Goal: Information Seeking & Learning: Learn about a topic

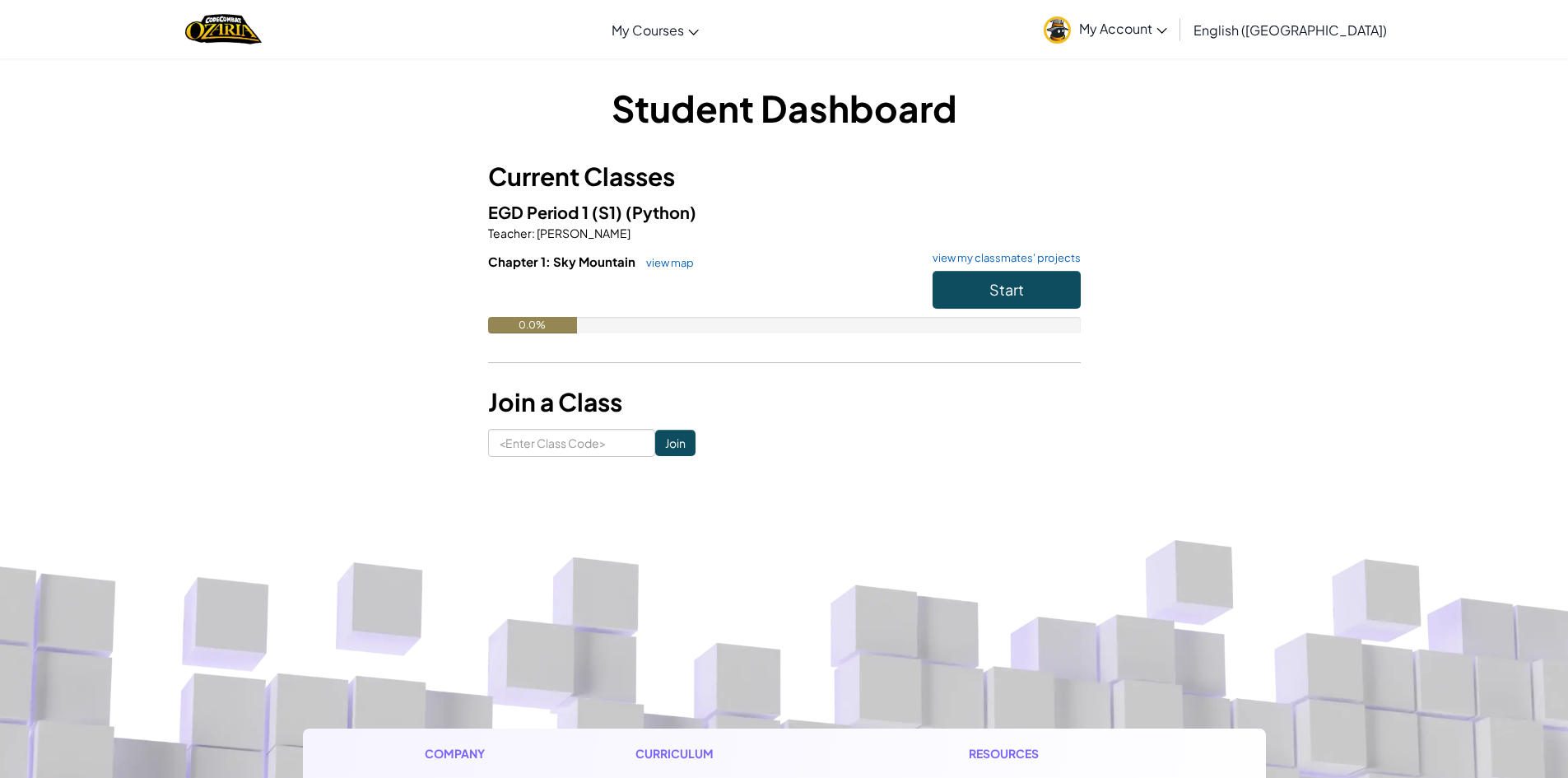
click at [1053, 272] on div "Chapter 1: Sky Mountain view map view my classmates' projects Start 0.0%" at bounding box center [785, 306] width 593 height 106
click at [1053, 291] on button "Start" at bounding box center [1006, 289] width 148 height 38
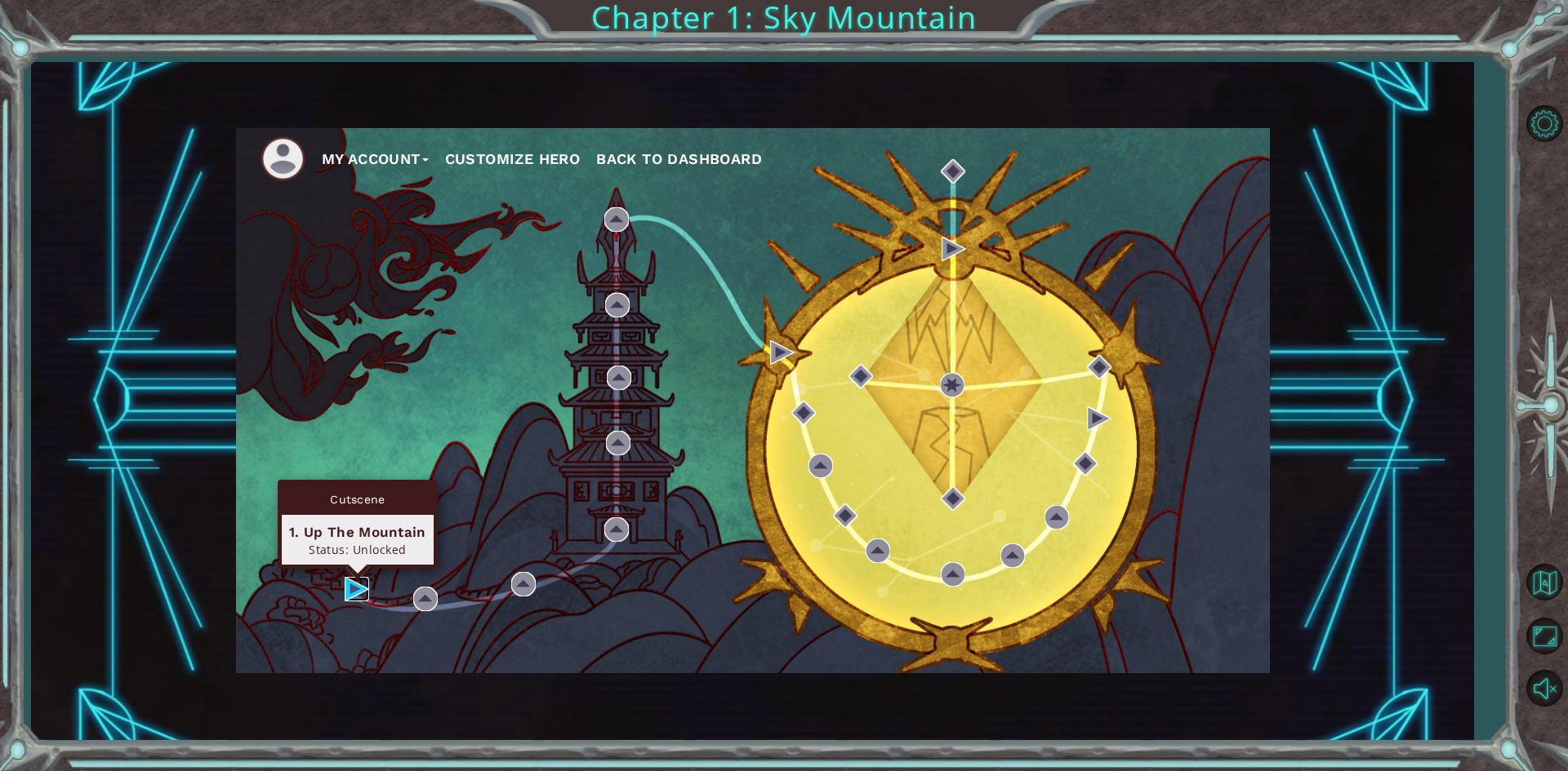
click at [349, 593] on img at bounding box center [357, 589] width 25 height 25
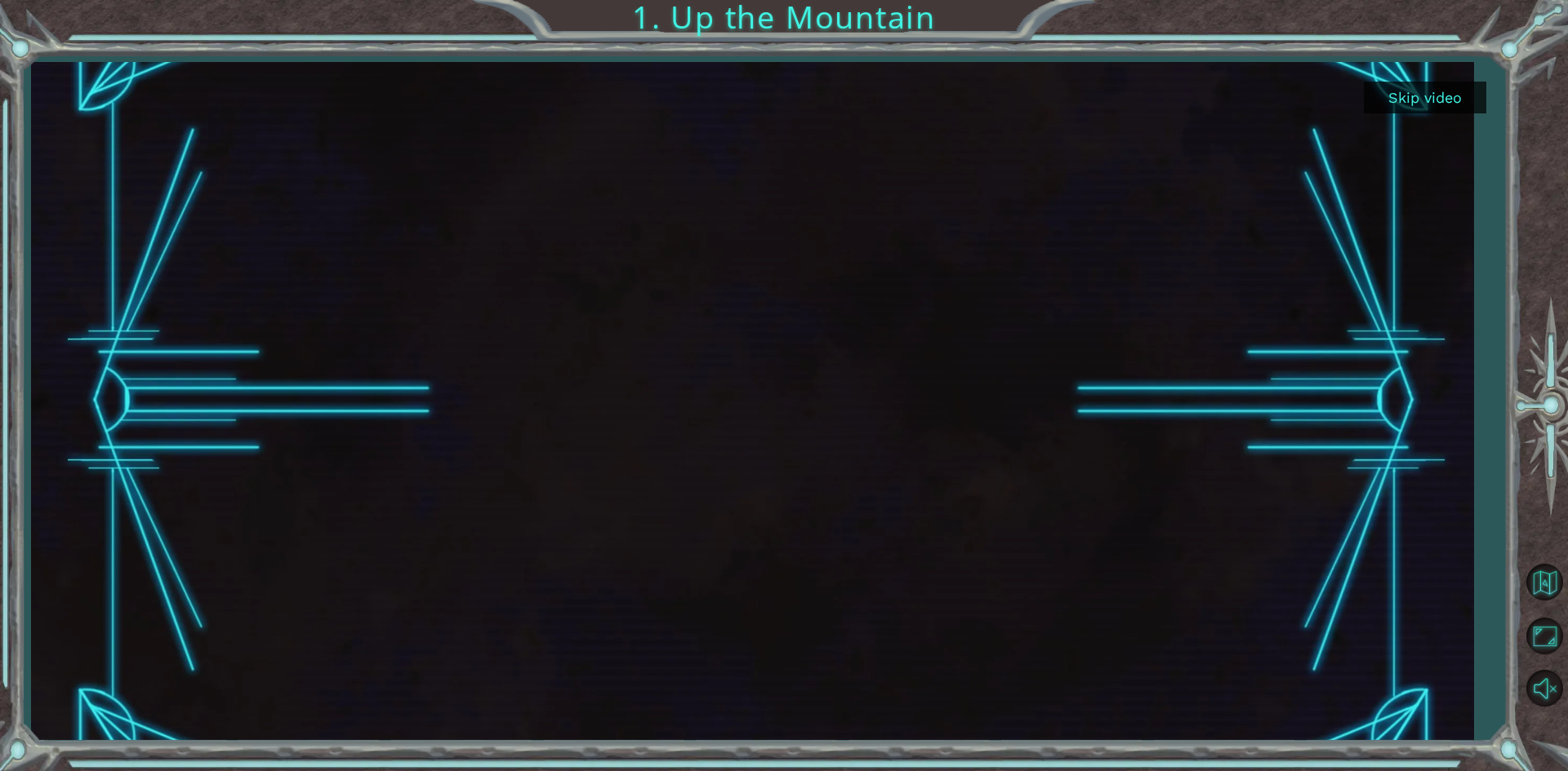
click at [1407, 109] on button "Skip video" at bounding box center [1425, 97] width 122 height 32
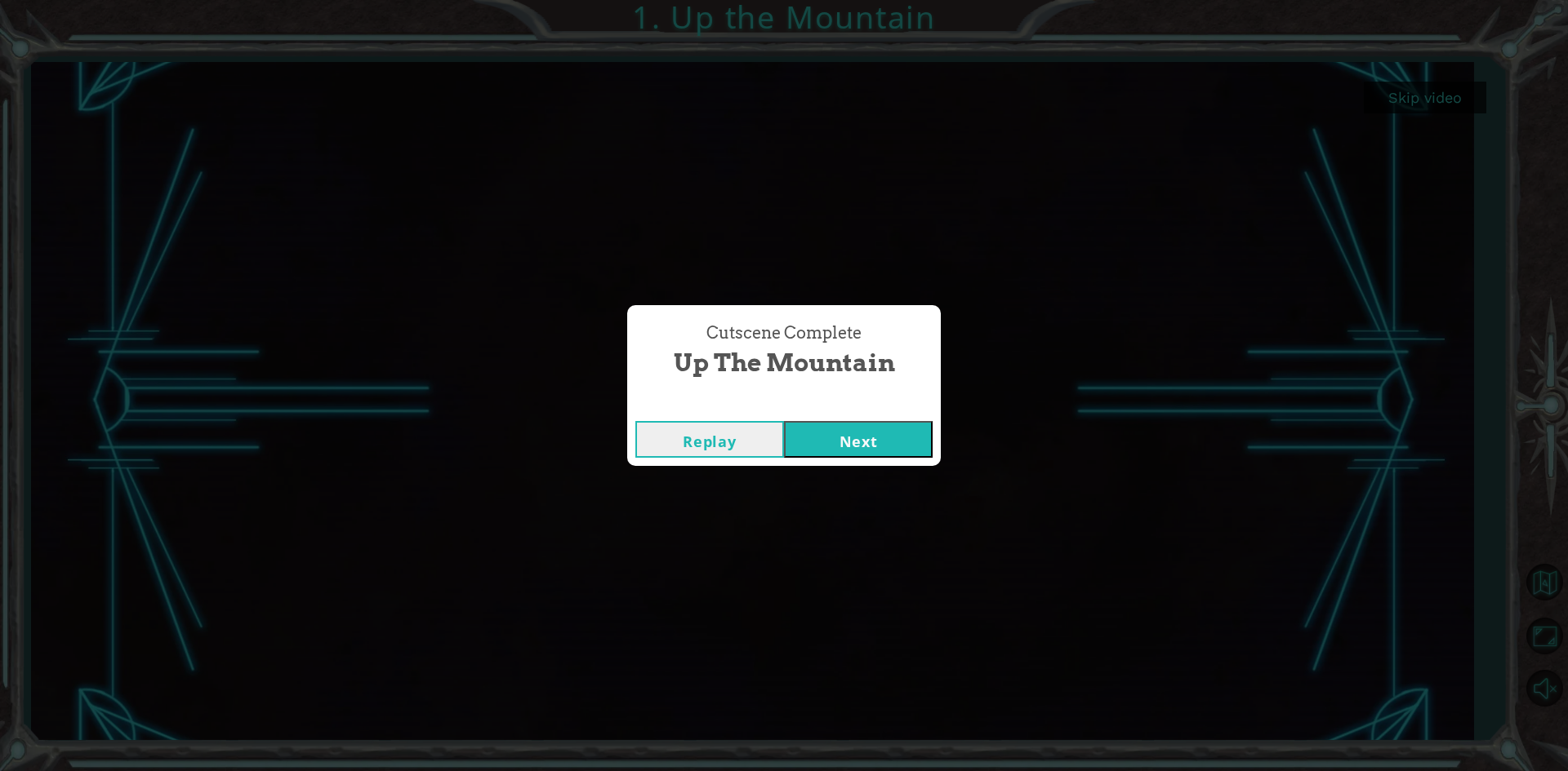
click at [891, 445] on button "Next" at bounding box center [858, 439] width 149 height 37
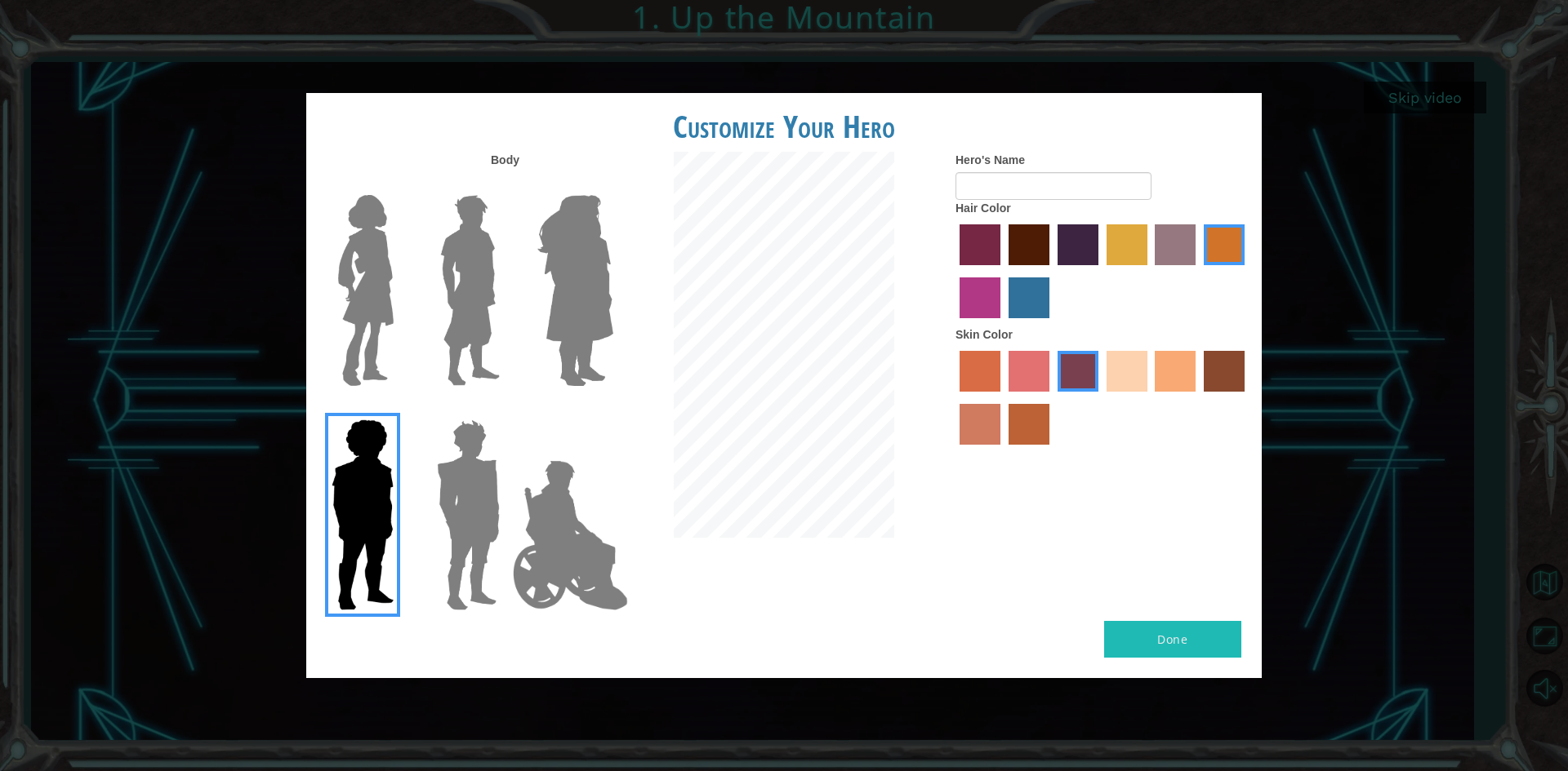
drag, startPoint x: 441, startPoint y: 553, endPoint x: 439, endPoint y: 539, distance: 14.1
click at [513, 514] on img at bounding box center [570, 536] width 128 height 164
click at [612, 409] on input "Hero Jamie" at bounding box center [612, 409] width 0 height 0
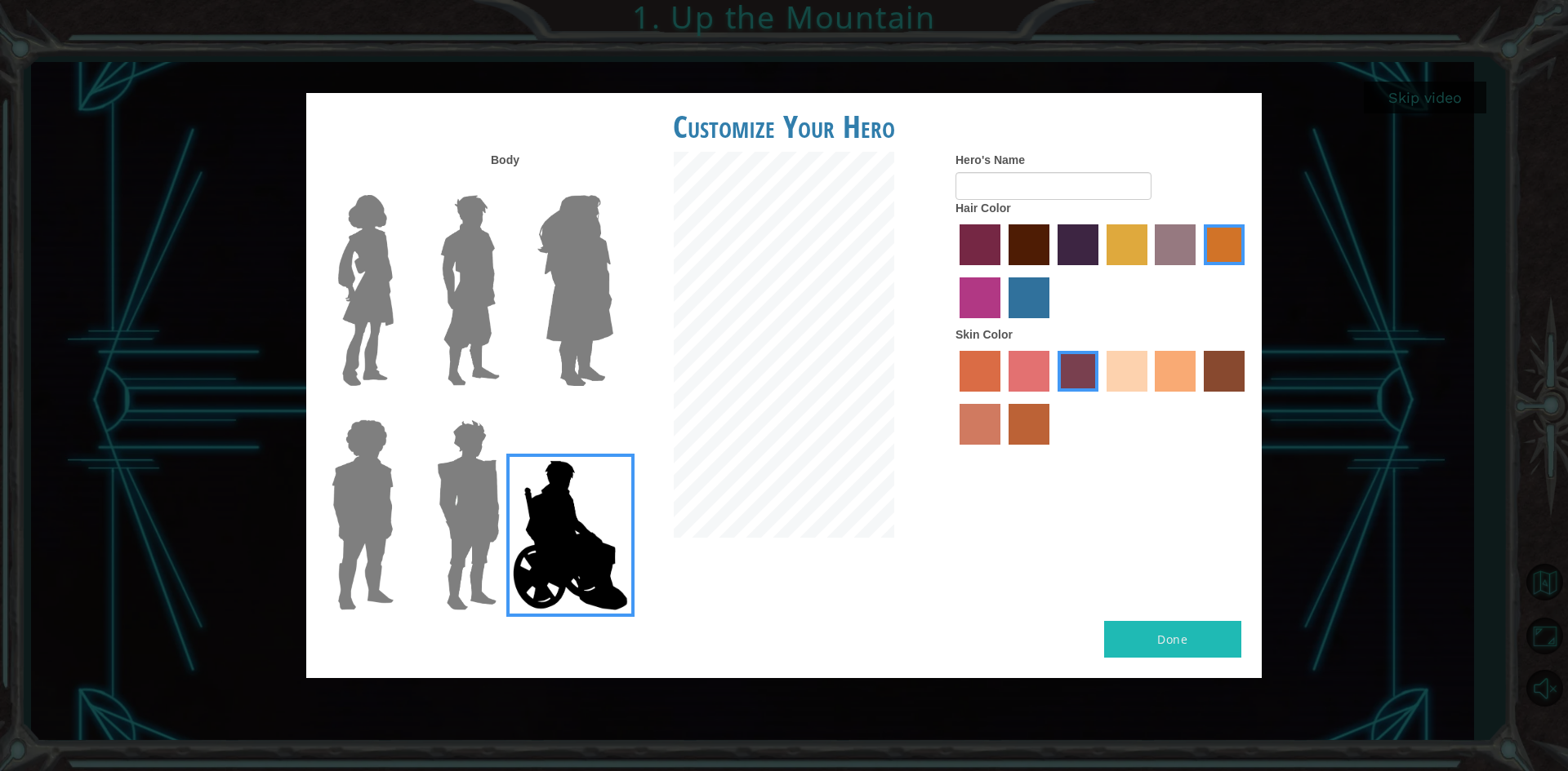
click at [471, 486] on img at bounding box center [468, 516] width 76 height 204
click at [506, 409] on input "Hero Garnet" at bounding box center [506, 409] width 0 height 0
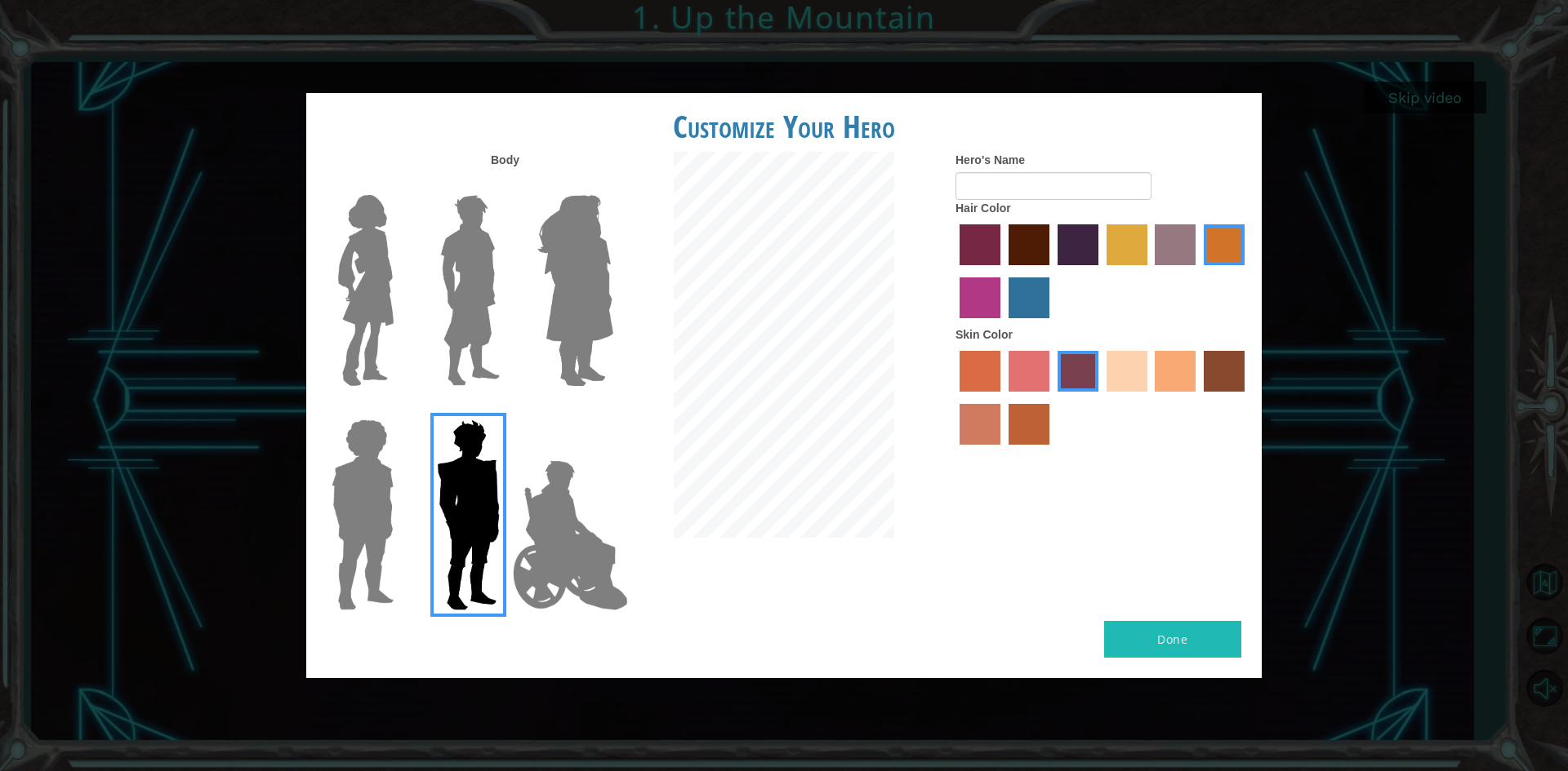
click at [450, 276] on img at bounding box center [470, 290] width 73 height 204
click at [506, 185] on input "Hero Lars" at bounding box center [506, 185] width 0 height 0
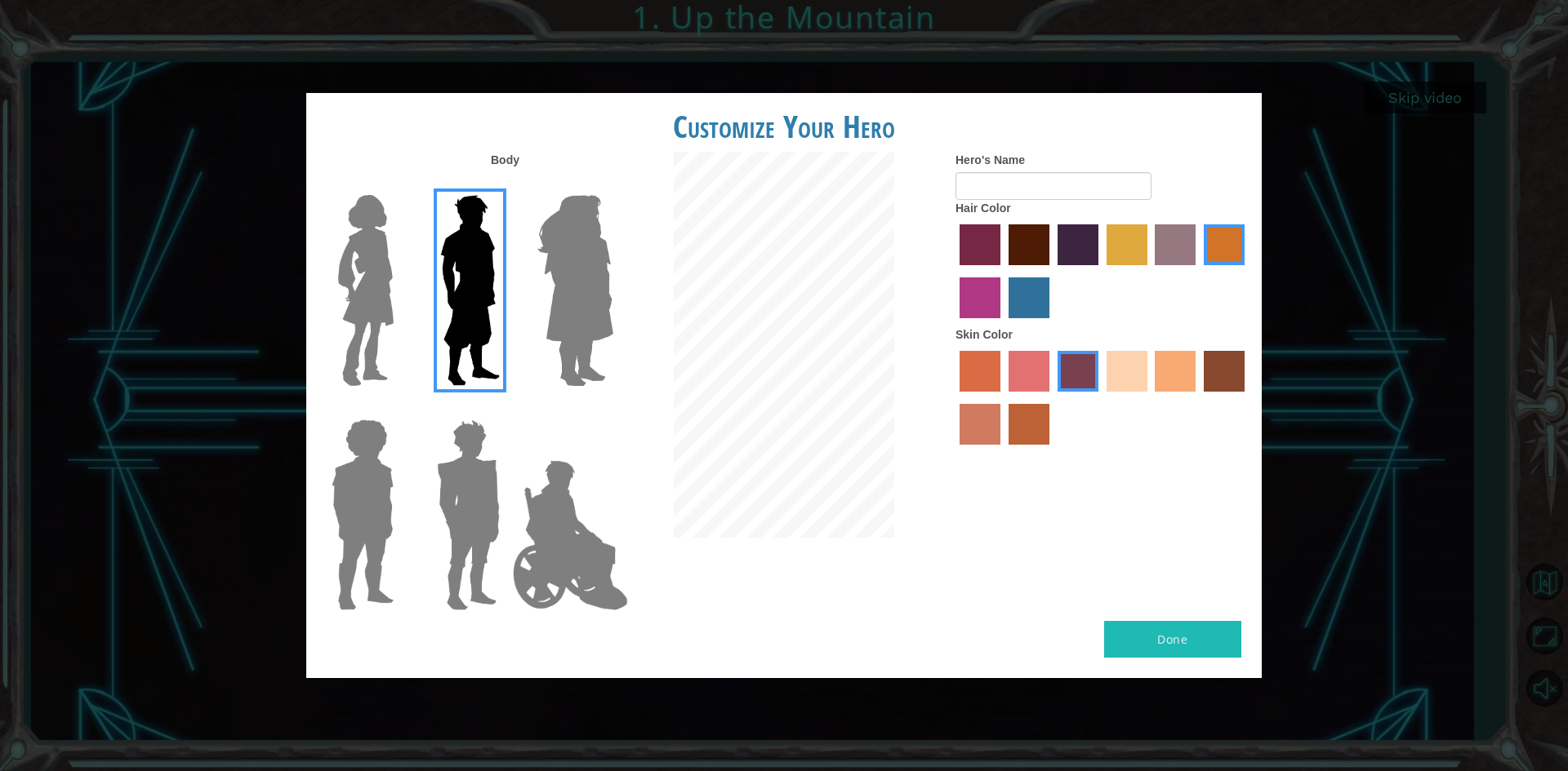
click at [1087, 242] on label "hot purple hair color" at bounding box center [1077, 244] width 40 height 40
click at [1051, 271] on input "hot purple hair color" at bounding box center [1051, 271] width 0 height 0
click at [1223, 392] on div at bounding box center [1102, 400] width 294 height 106
click at [1233, 384] on label "karma skin color" at bounding box center [1223, 371] width 40 height 40
click at [1198, 398] on input "karma skin color" at bounding box center [1198, 398] width 0 height 0
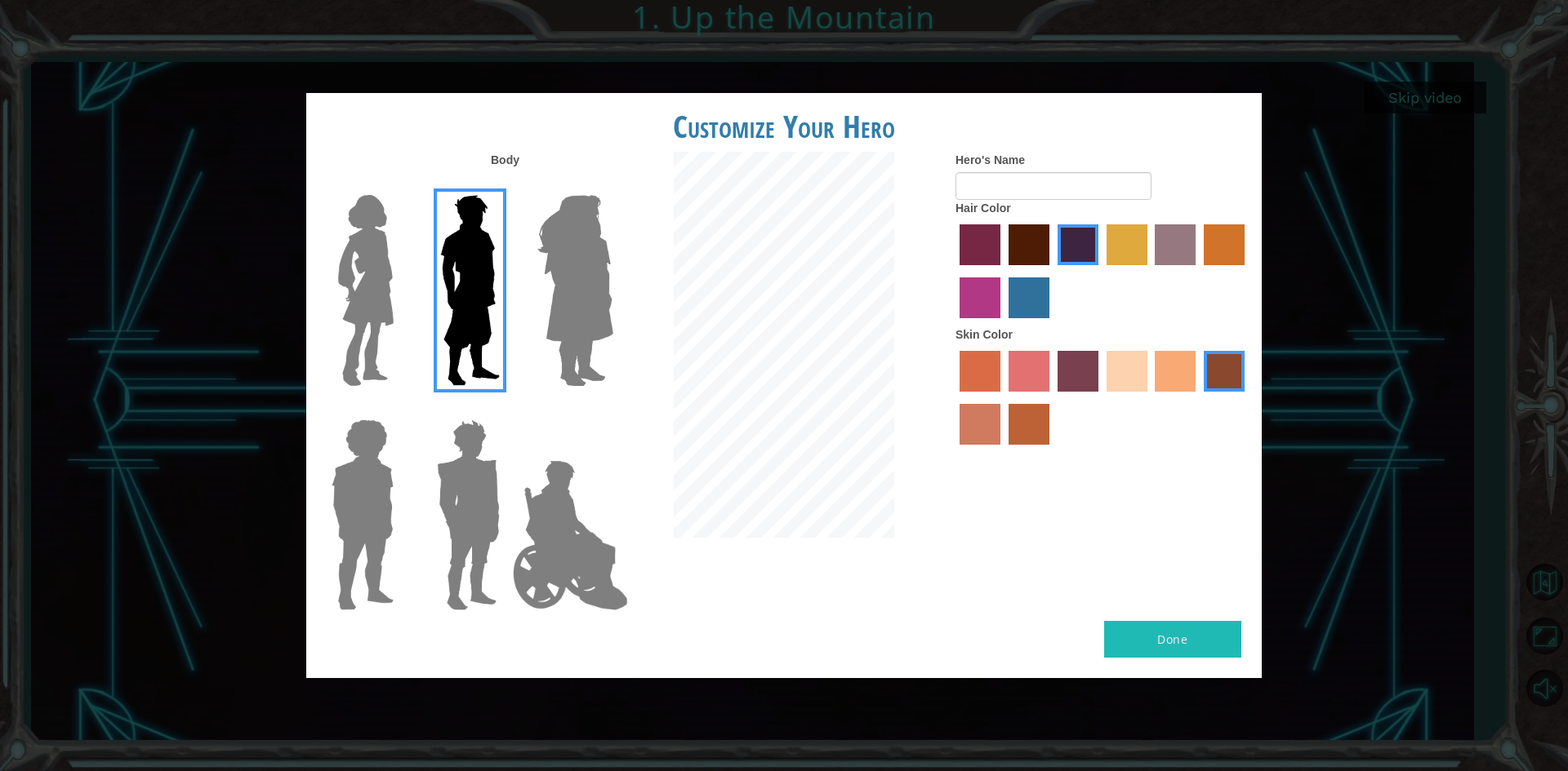
click at [1040, 377] on label "froly skin color" at bounding box center [1028, 371] width 40 height 40
click at [1003, 398] on input "froly skin color" at bounding box center [1003, 398] width 0 height 0
click at [1054, 371] on div at bounding box center [1102, 400] width 294 height 106
click at [1067, 362] on label "tosca skin color" at bounding box center [1077, 371] width 40 height 40
click at [1051, 398] on input "tosca skin color" at bounding box center [1051, 398] width 0 height 0
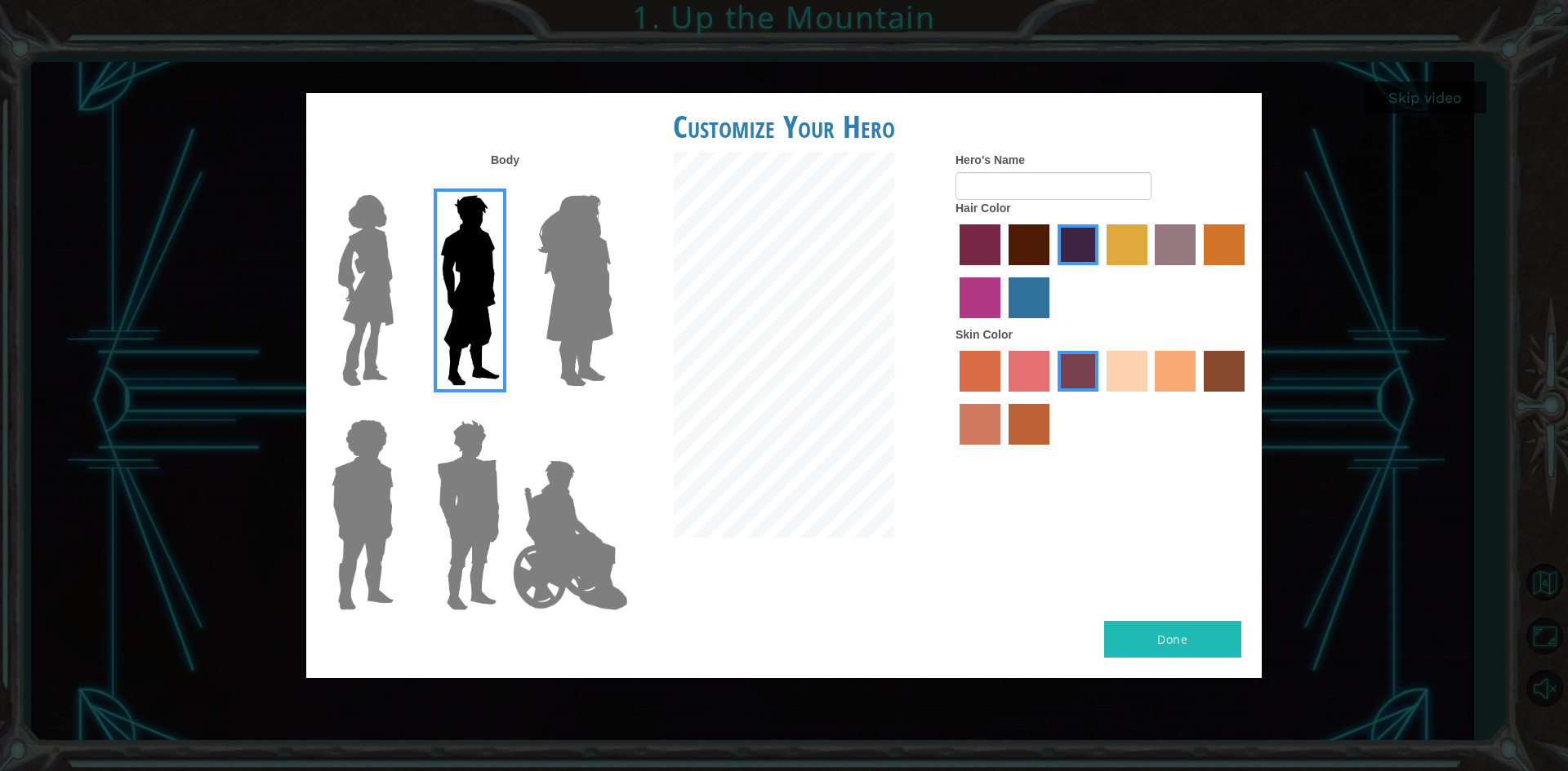
click at [1207, 366] on label "karma skin color" at bounding box center [1223, 371] width 40 height 40
click at [1198, 398] on input "karma skin color" at bounding box center [1198, 398] width 0 height 0
click at [1166, 371] on label "tacao skin color" at bounding box center [1175, 371] width 40 height 40
click at [1150, 398] on input "tacao skin color" at bounding box center [1150, 398] width 0 height 0
click at [1017, 221] on div at bounding box center [1102, 273] width 294 height 106
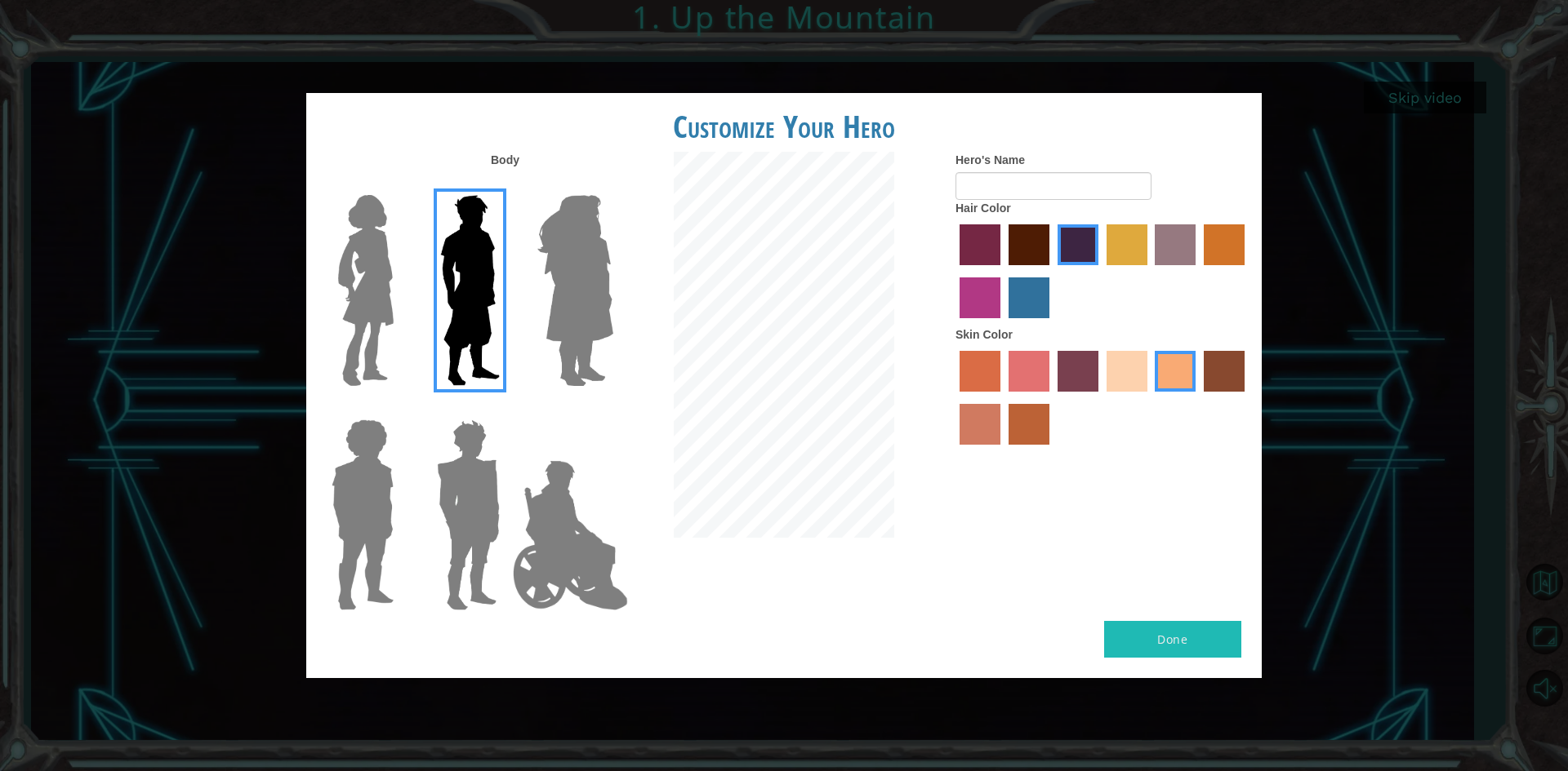
click at [1022, 249] on label "maroon hair color" at bounding box center [1028, 244] width 40 height 40
click at [1003, 271] on input "maroon hair color" at bounding box center [1003, 271] width 0 height 0
click at [1199, 650] on button "Done" at bounding box center [1172, 640] width 137 height 37
click at [1193, 646] on button "Done" at bounding box center [1172, 640] width 137 height 37
type input "lebron"
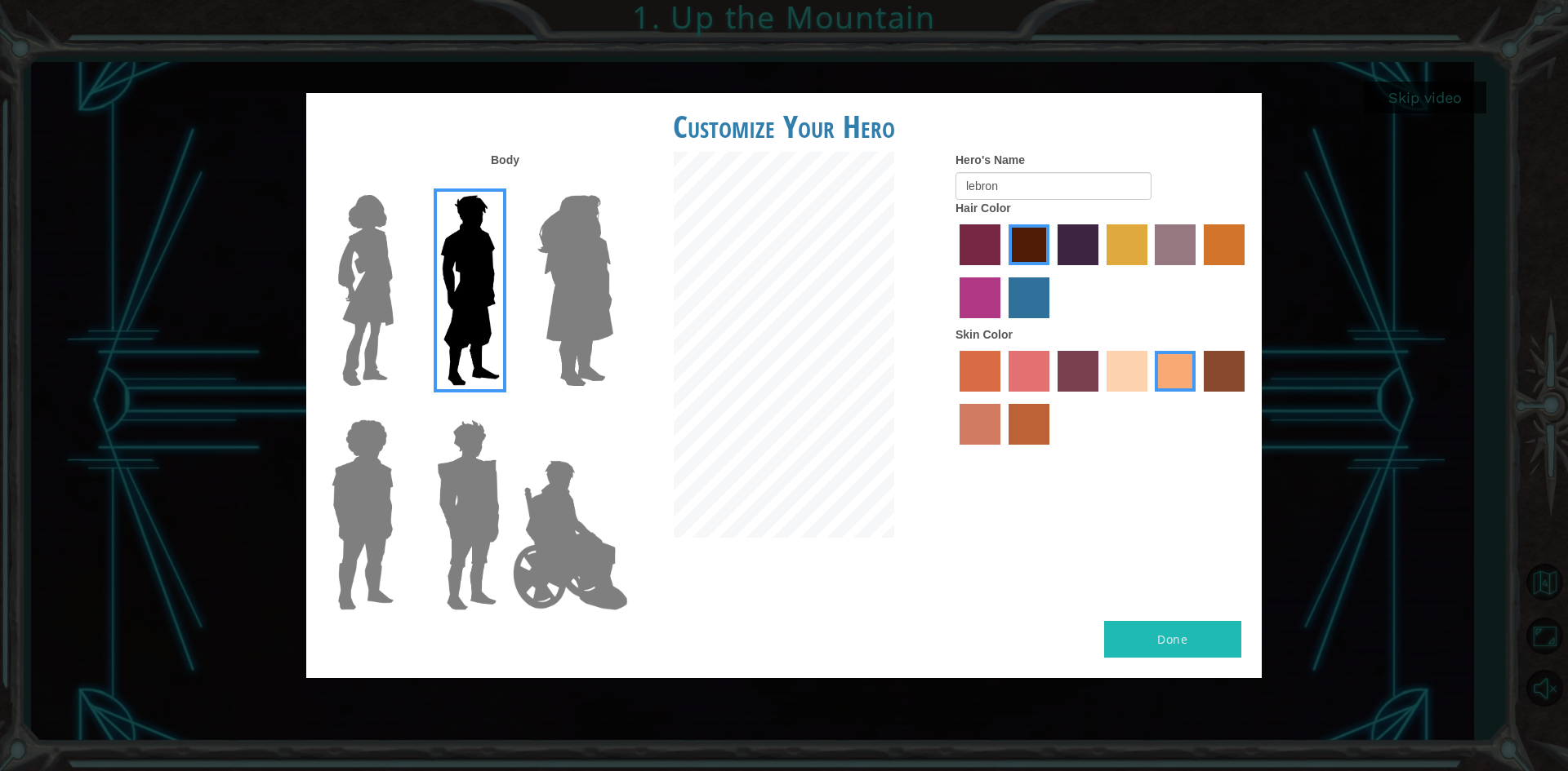
click at [1224, 639] on button "Done" at bounding box center [1172, 640] width 137 height 37
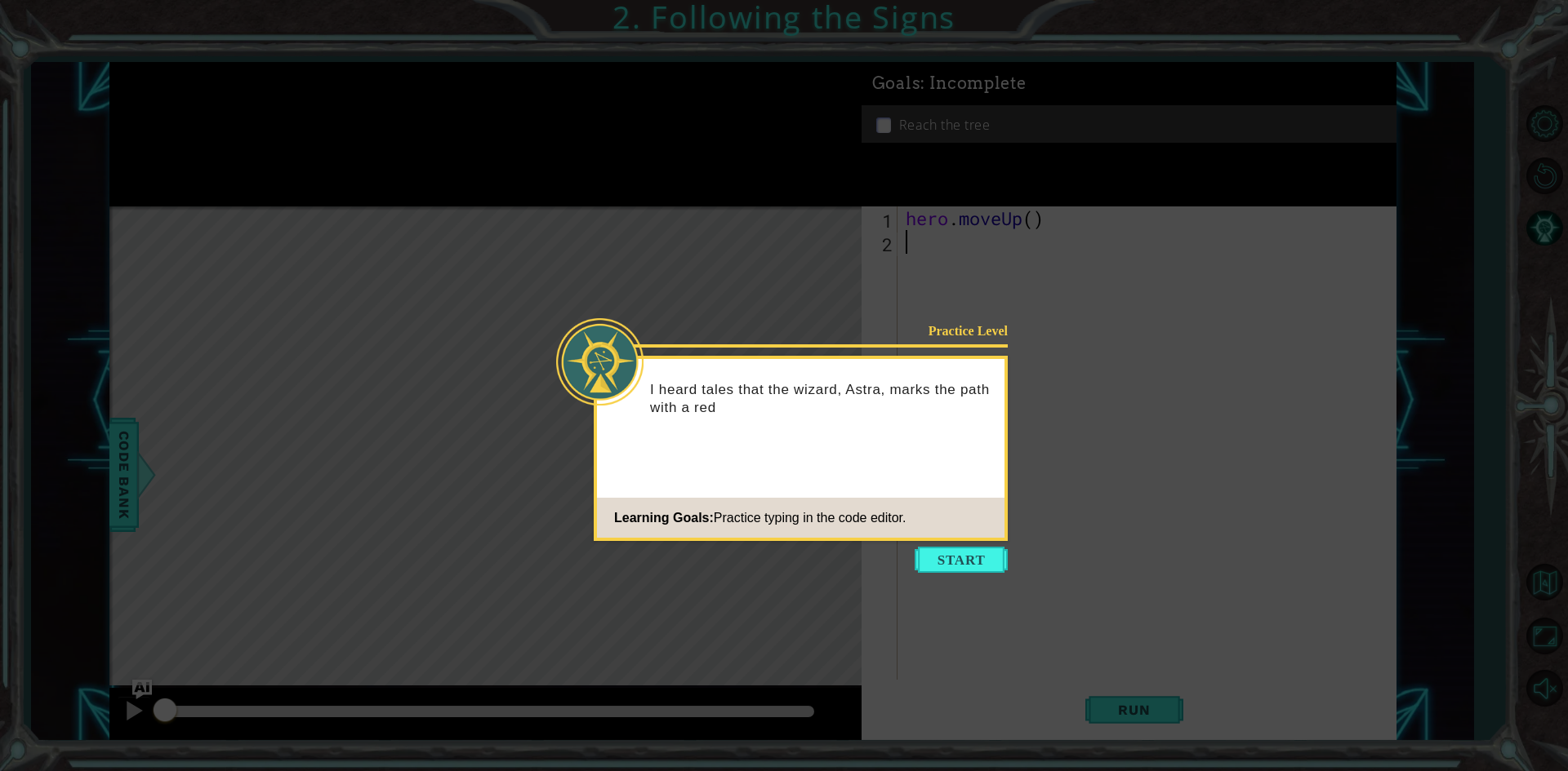
click at [992, 544] on icon at bounding box center [784, 385] width 1568 height 771
click at [986, 552] on button "Start" at bounding box center [960, 560] width 93 height 26
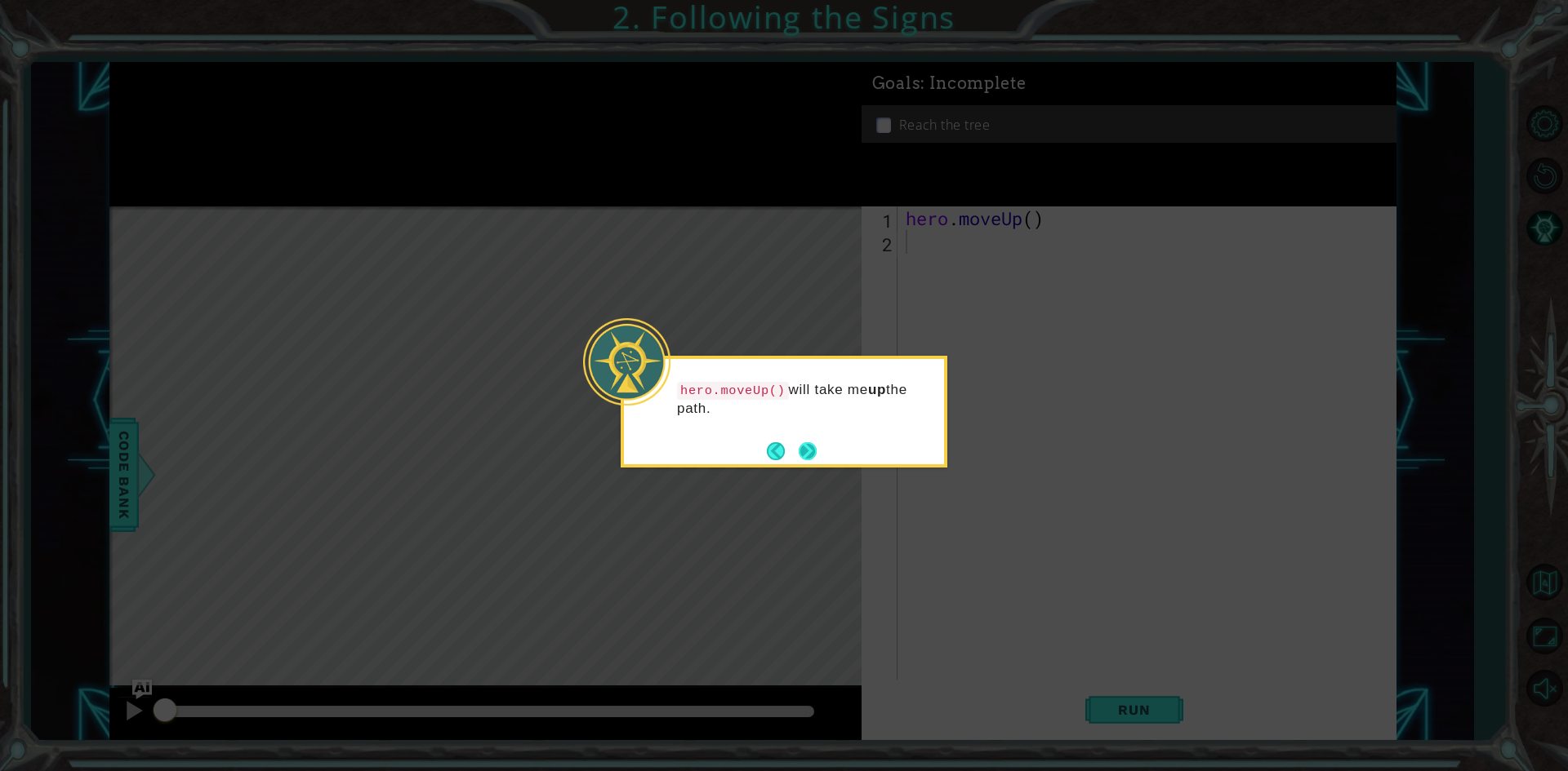
click at [812, 442] on button "Next" at bounding box center [808, 451] width 18 height 18
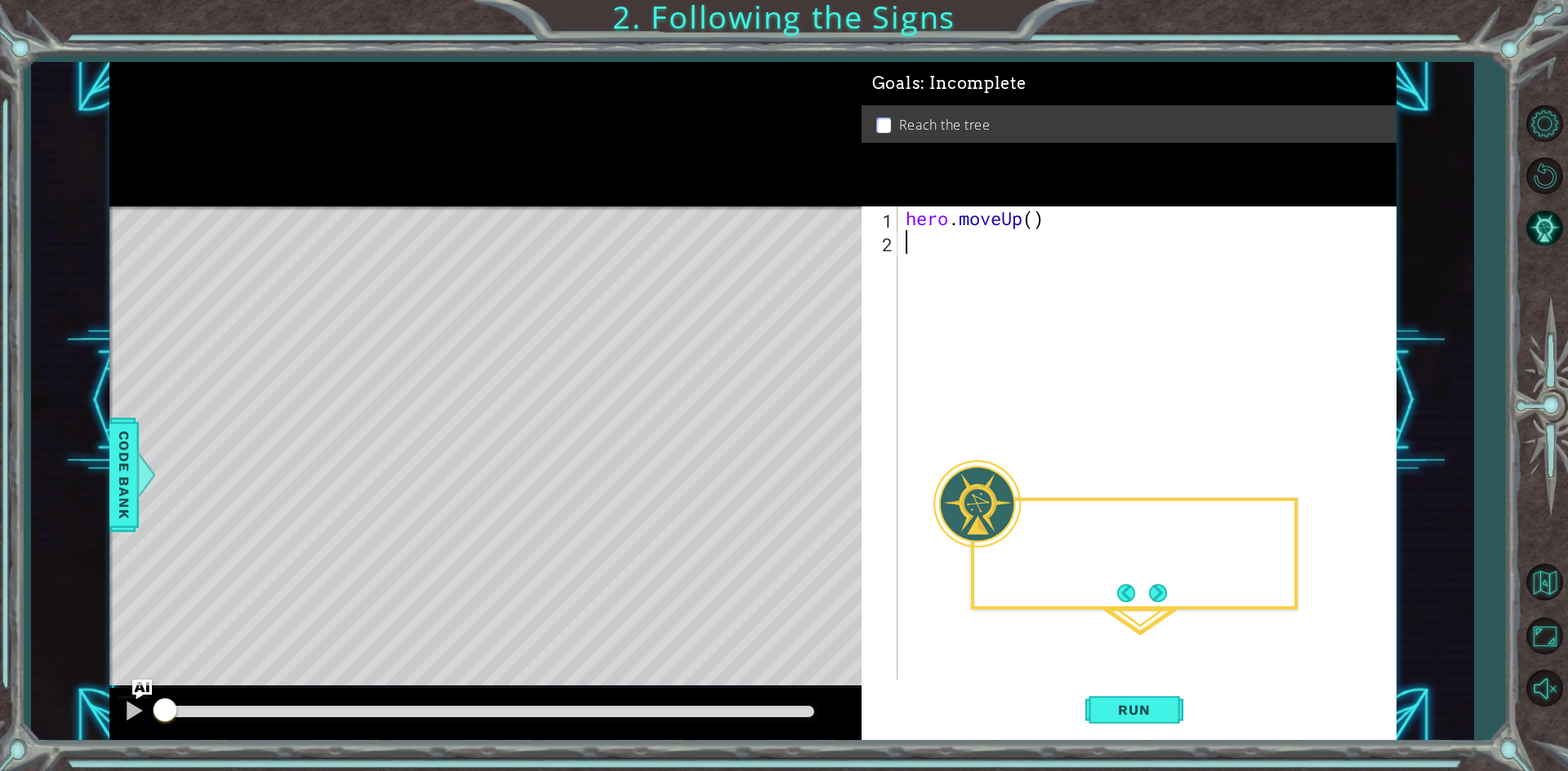
click at [809, 436] on div "Level Map" at bounding box center [486, 447] width 755 height 481
click at [1111, 726] on button "Run" at bounding box center [1134, 710] width 98 height 53
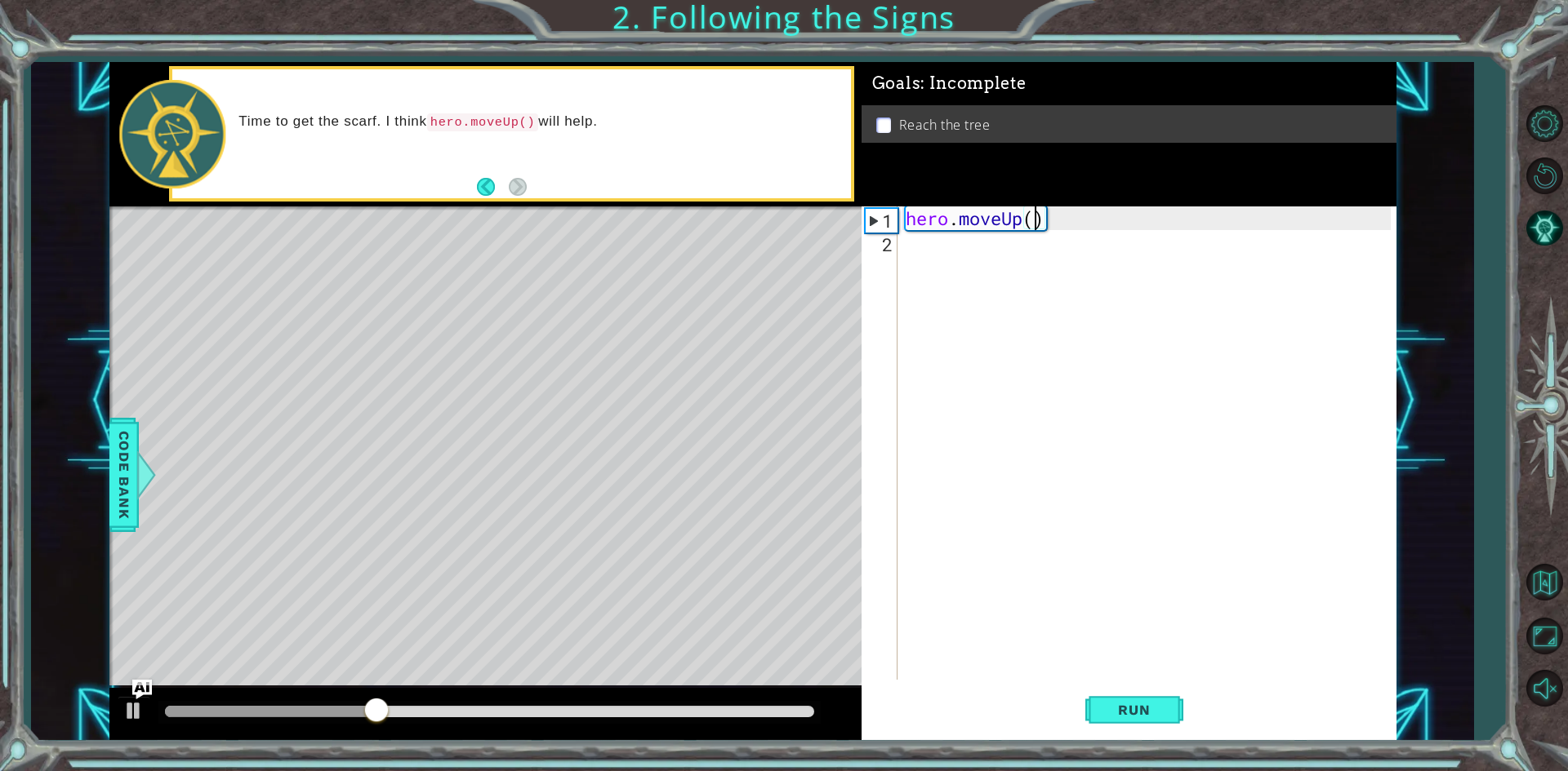
click at [1040, 218] on div "hero . moveUp ( )" at bounding box center [1151, 467] width 496 height 521
type textarea "hero.moveUp(2)"
click at [1139, 696] on button "Run" at bounding box center [1134, 710] width 98 height 53
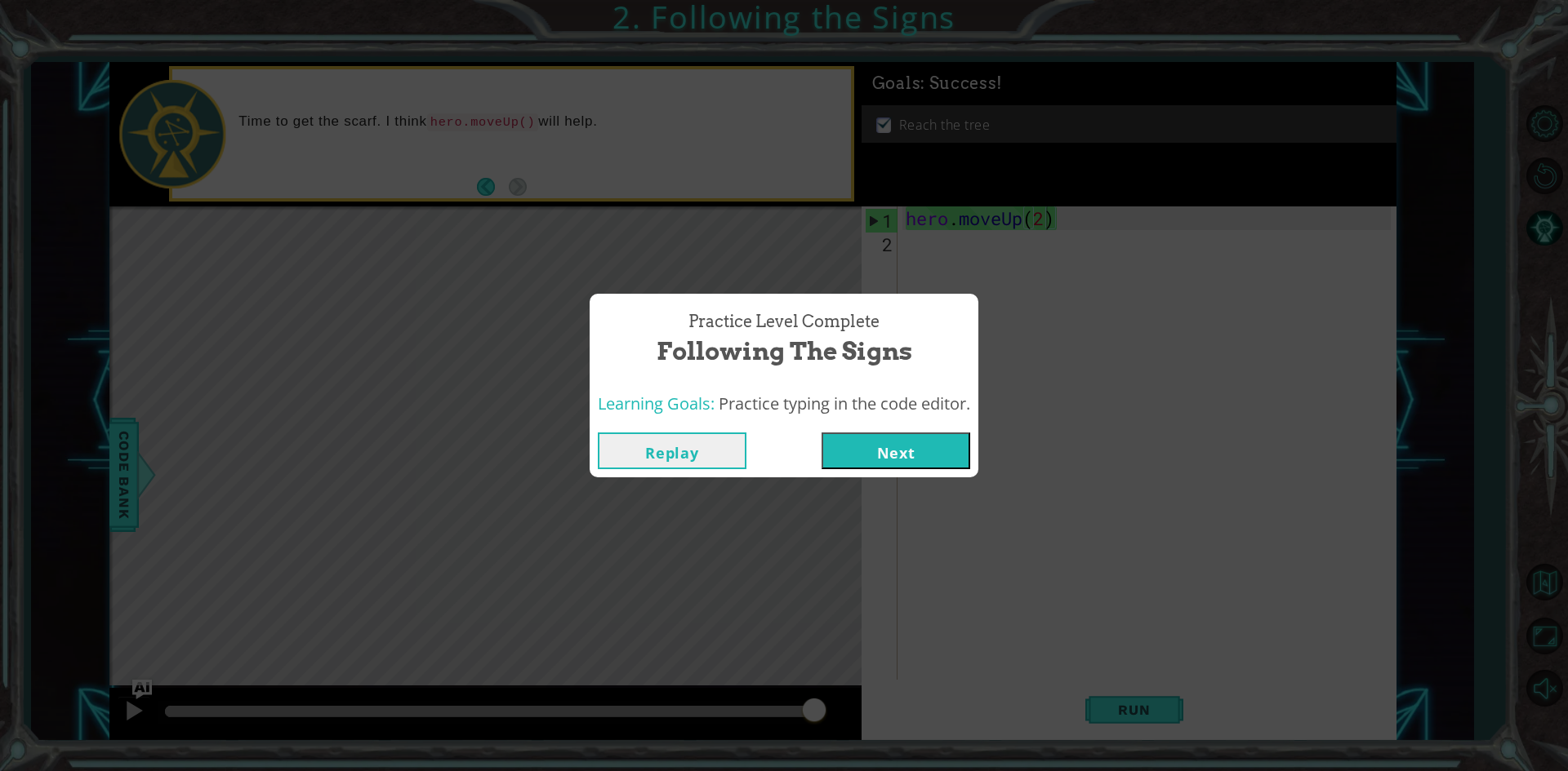
click at [914, 439] on button "Next" at bounding box center [896, 451] width 149 height 37
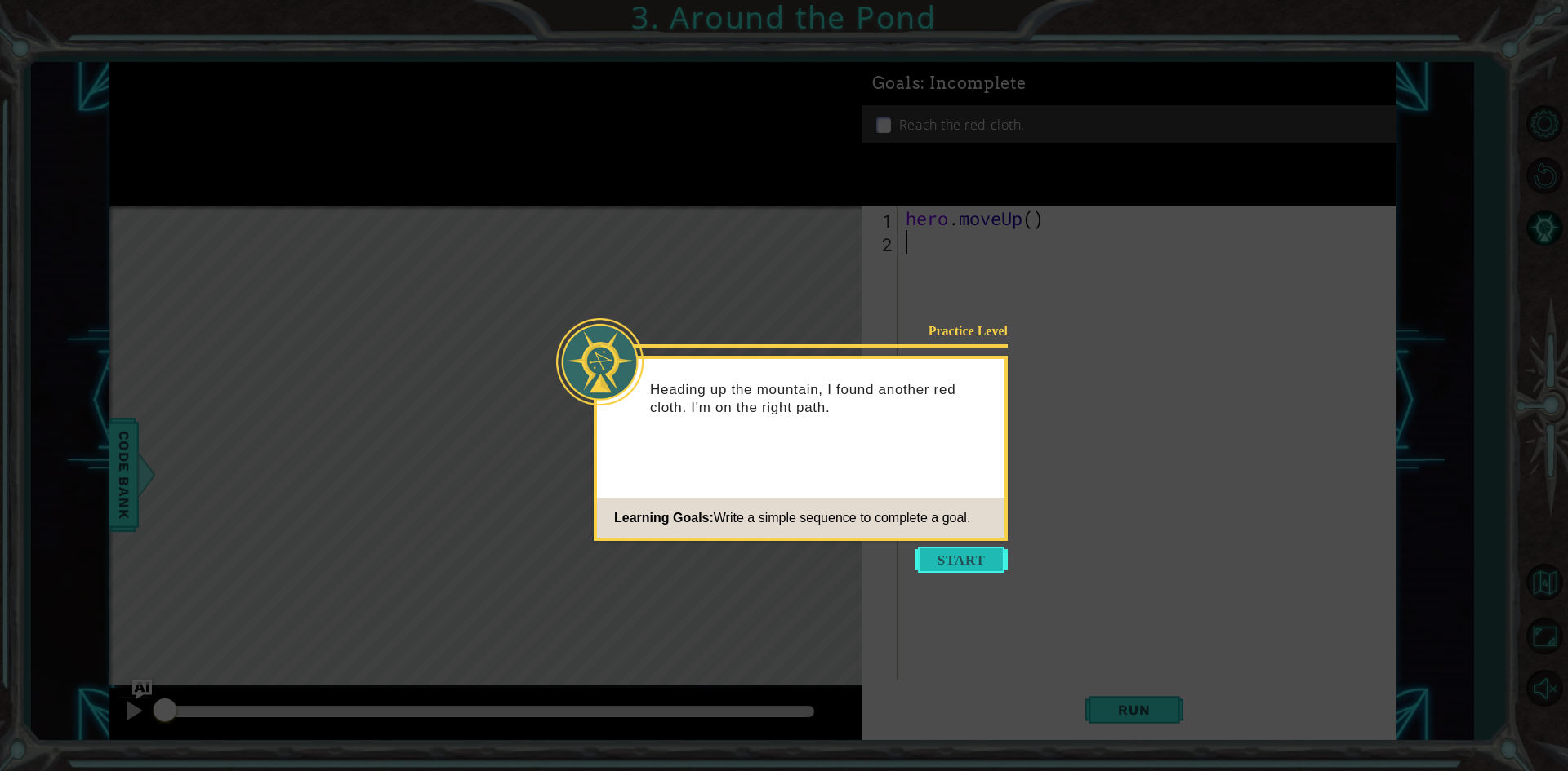
click at [948, 550] on button "Start" at bounding box center [960, 560] width 93 height 26
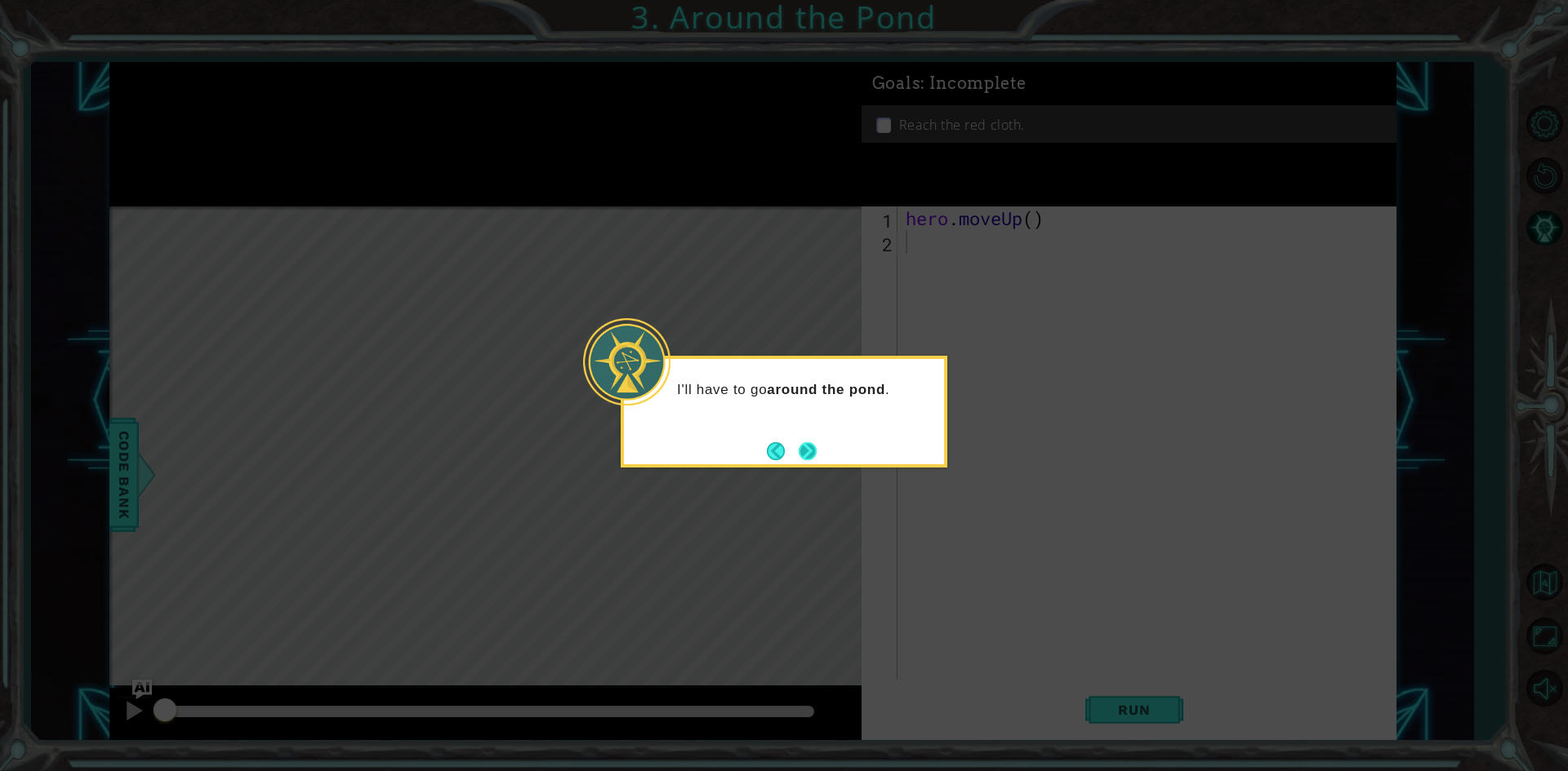
click at [807, 443] on button "Next" at bounding box center [808, 451] width 18 height 18
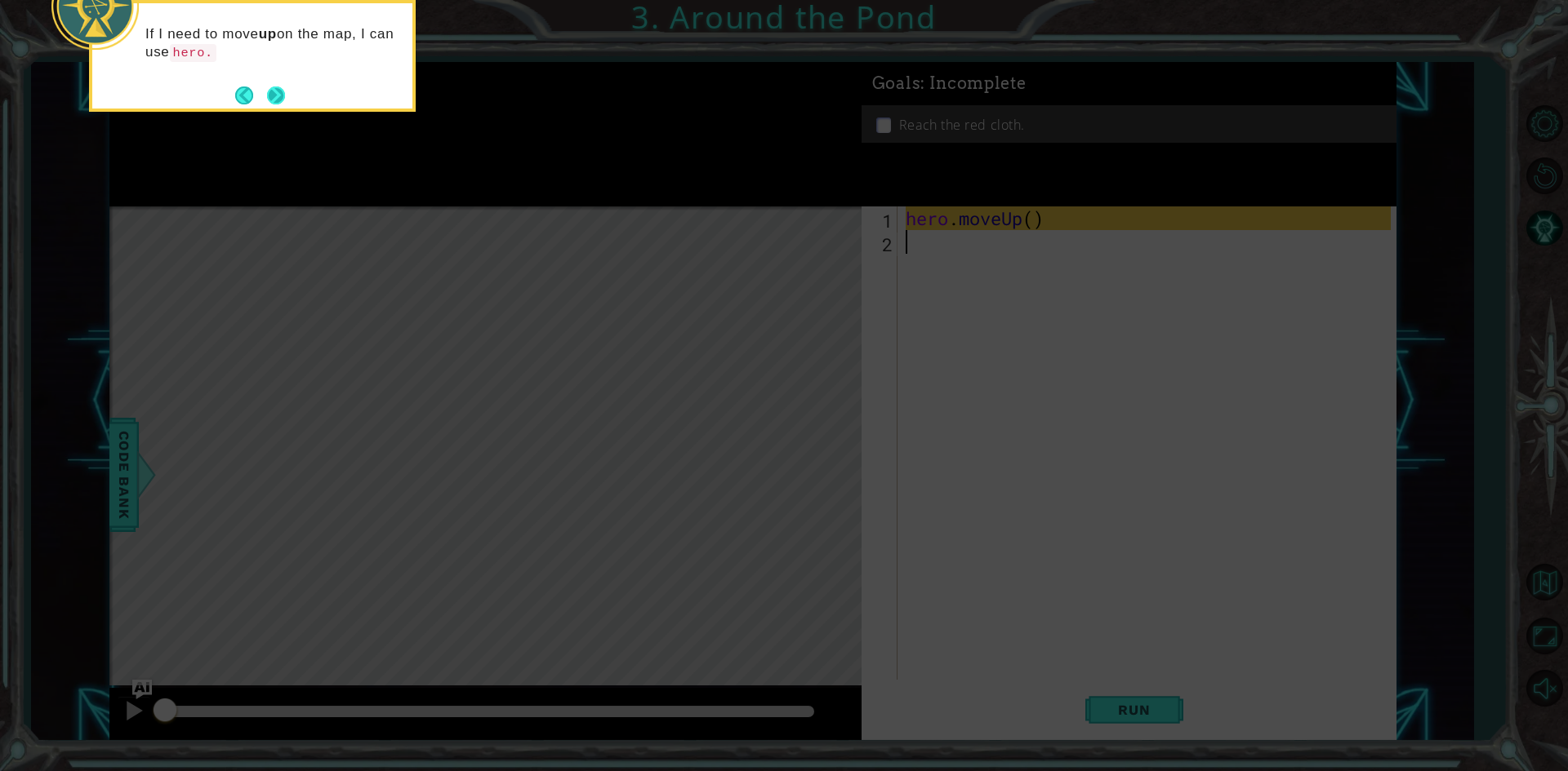
click at [271, 90] on button "Next" at bounding box center [276, 96] width 18 height 18
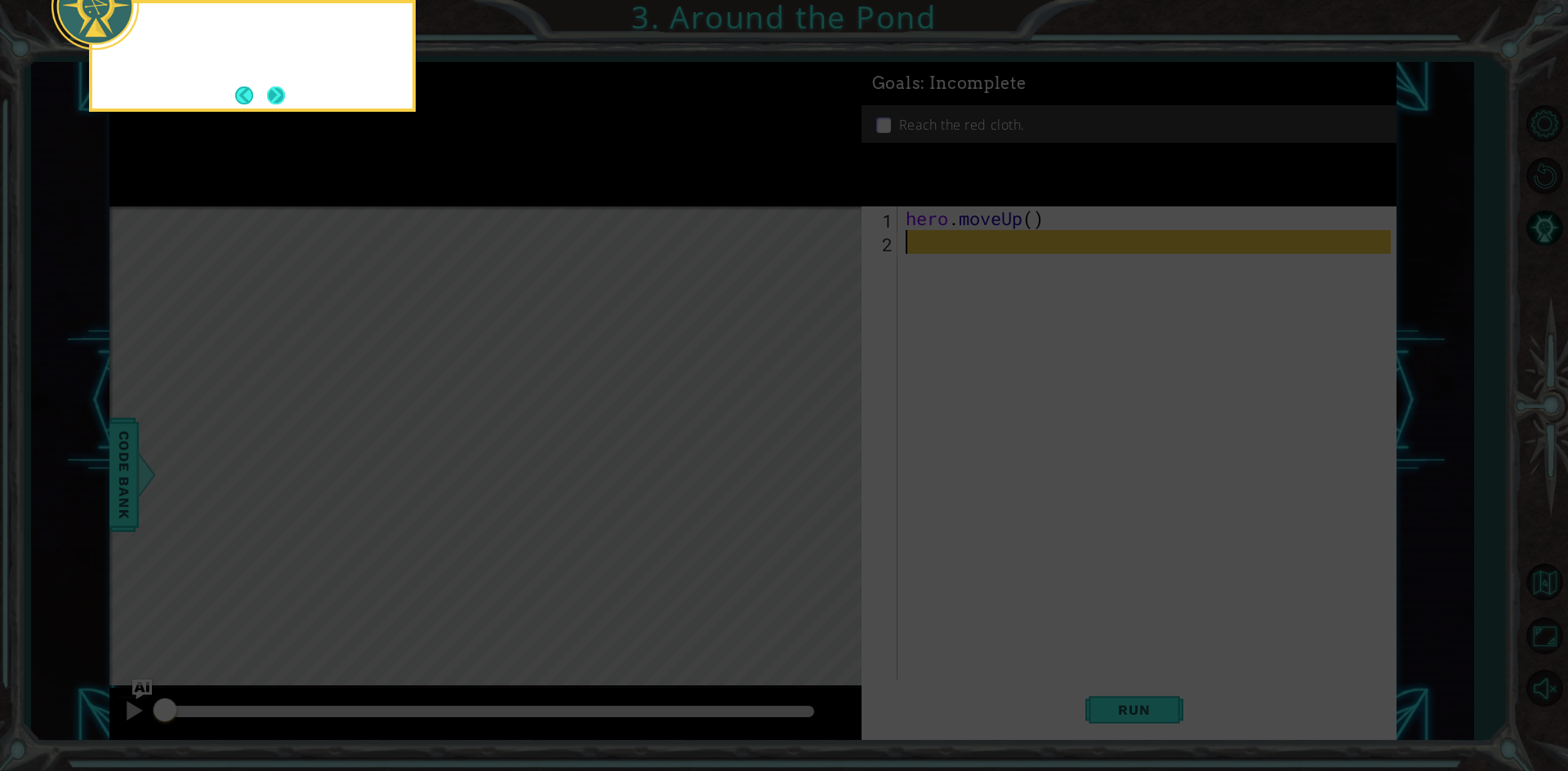
click at [279, 91] on button "Next" at bounding box center [276, 96] width 18 height 18
